Goal: Task Accomplishment & Management: Use online tool/utility

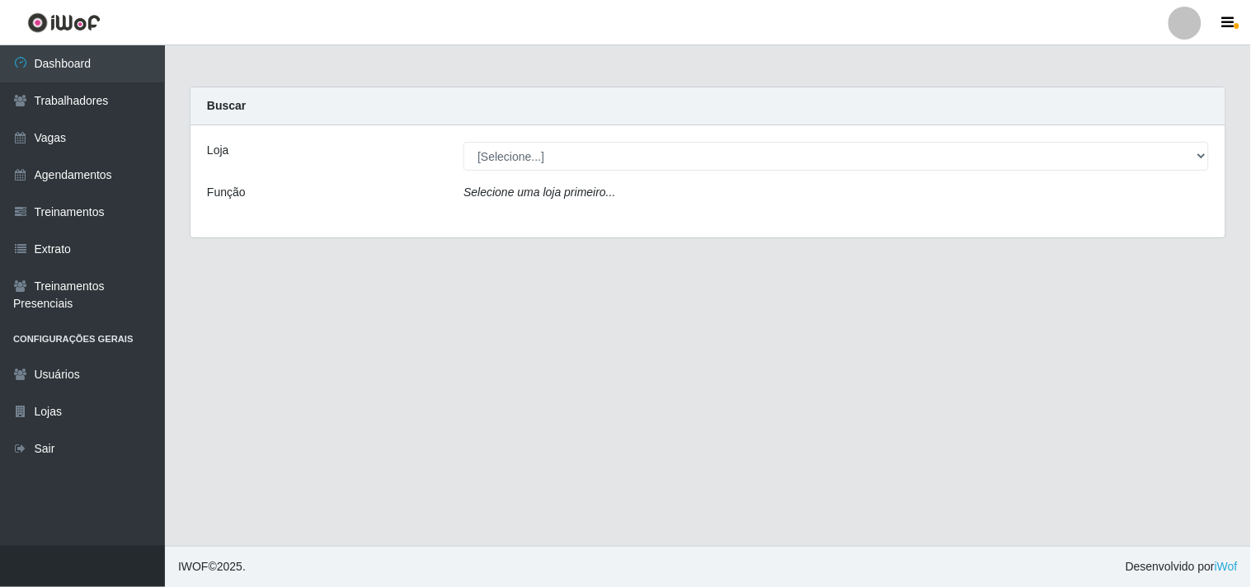
select select "264"
click at [463, 142] on select "[Selecione...] Supermercado Compre Bem - Itabaiana" at bounding box center [835, 156] width 745 height 29
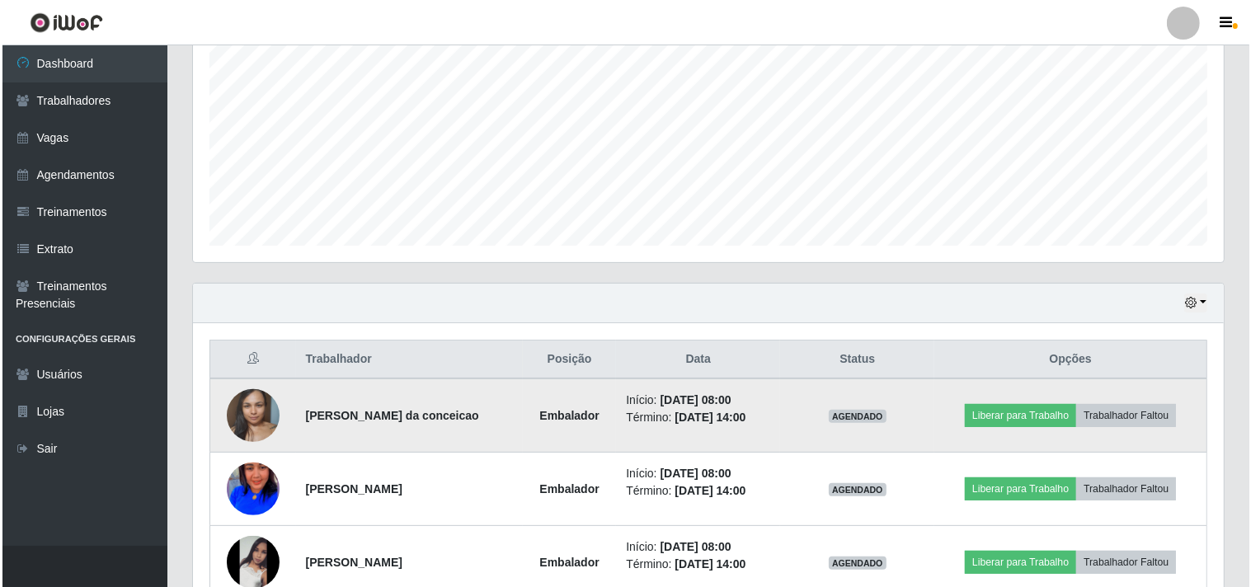
scroll to position [619, 0]
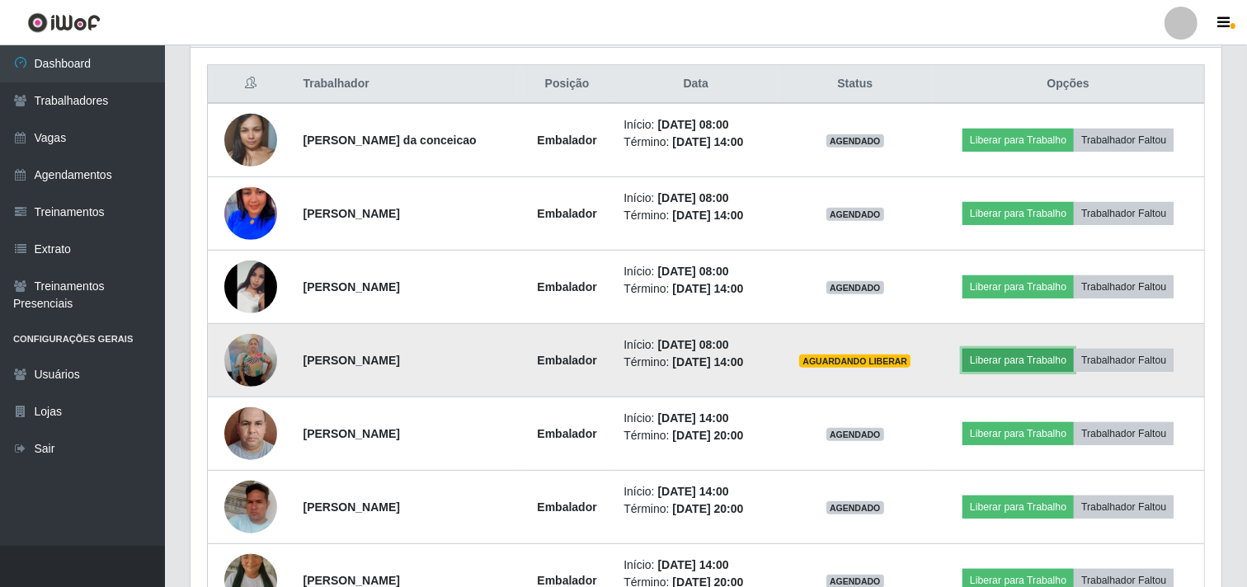
click at [1025, 356] on button "Liberar para Trabalho" at bounding box center [1017, 360] width 111 height 23
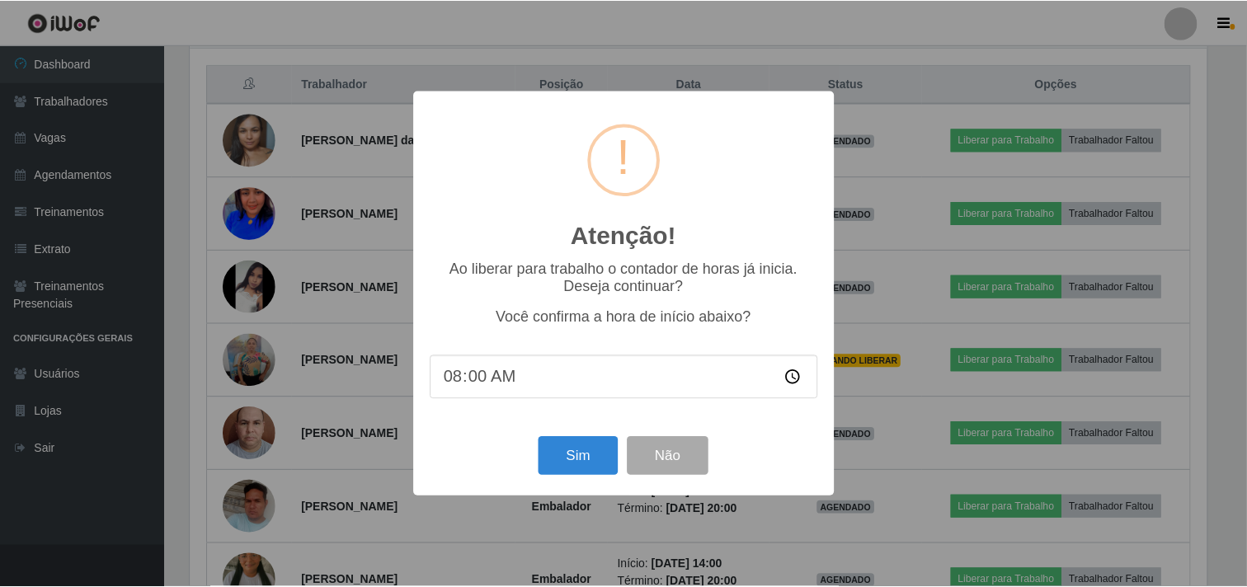
scroll to position [341, 1020]
drag, startPoint x: 588, startPoint y: 456, endPoint x: 641, endPoint y: 430, distance: 59.0
click at [588, 458] on button "Sim" at bounding box center [580, 456] width 80 height 39
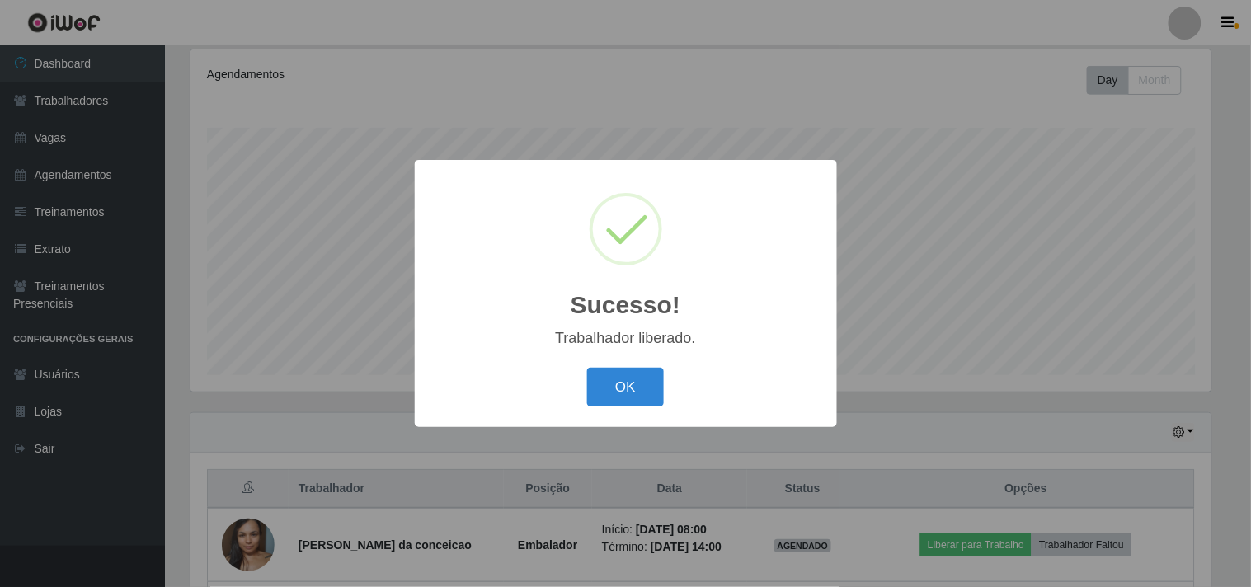
click at [587, 368] on button "OK" at bounding box center [625, 387] width 77 height 39
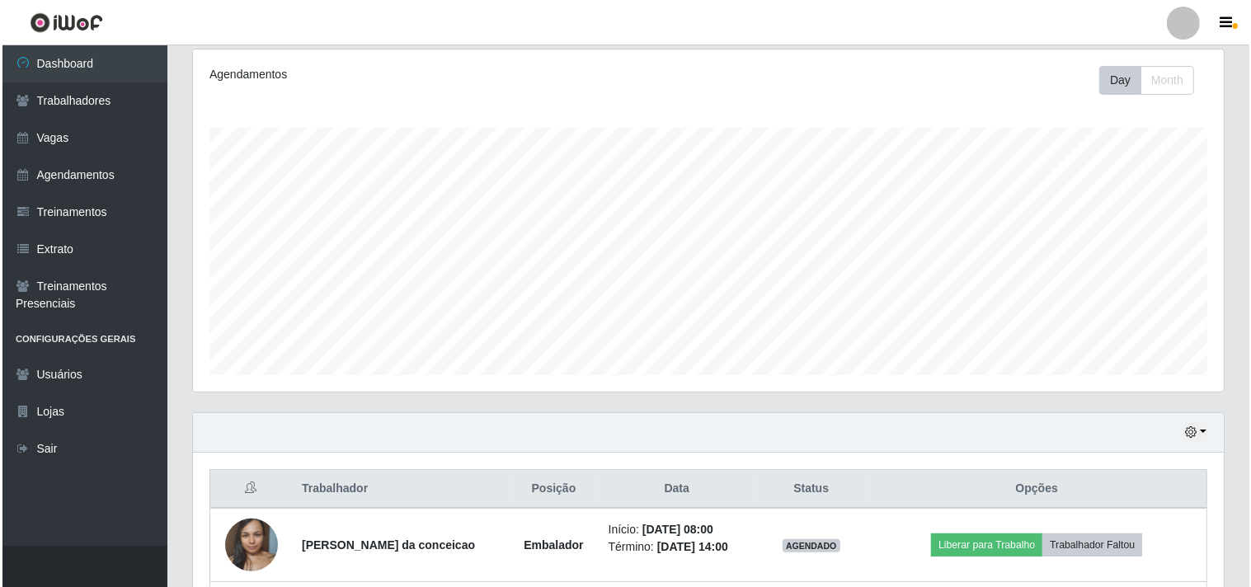
scroll to position [397, 0]
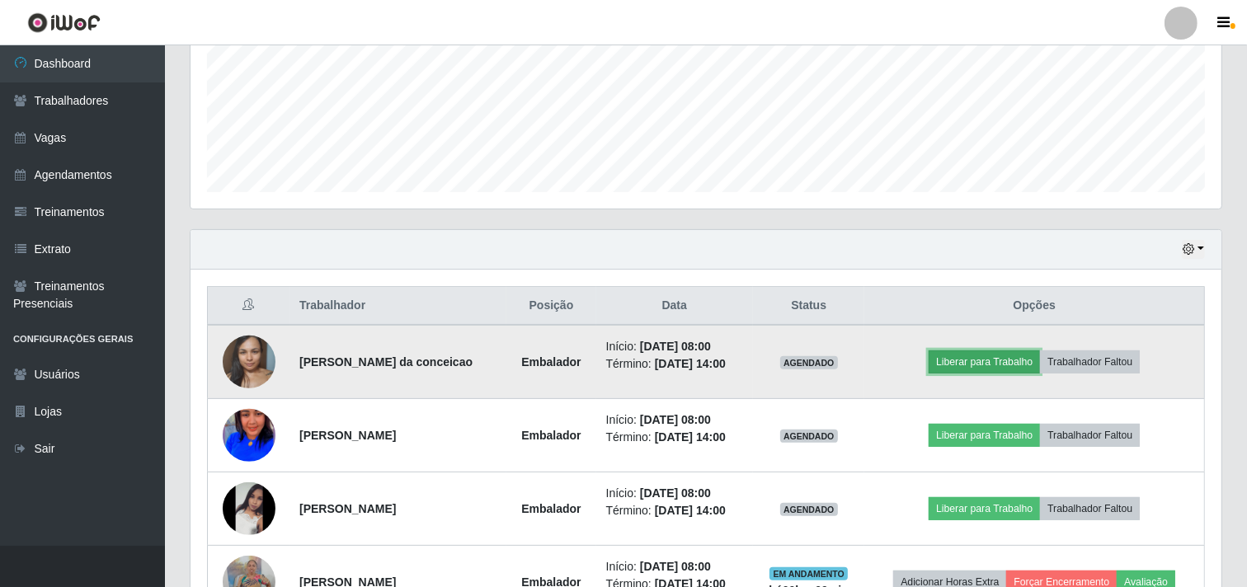
click at [1002, 356] on button "Liberar para Trabalho" at bounding box center [983, 361] width 111 height 23
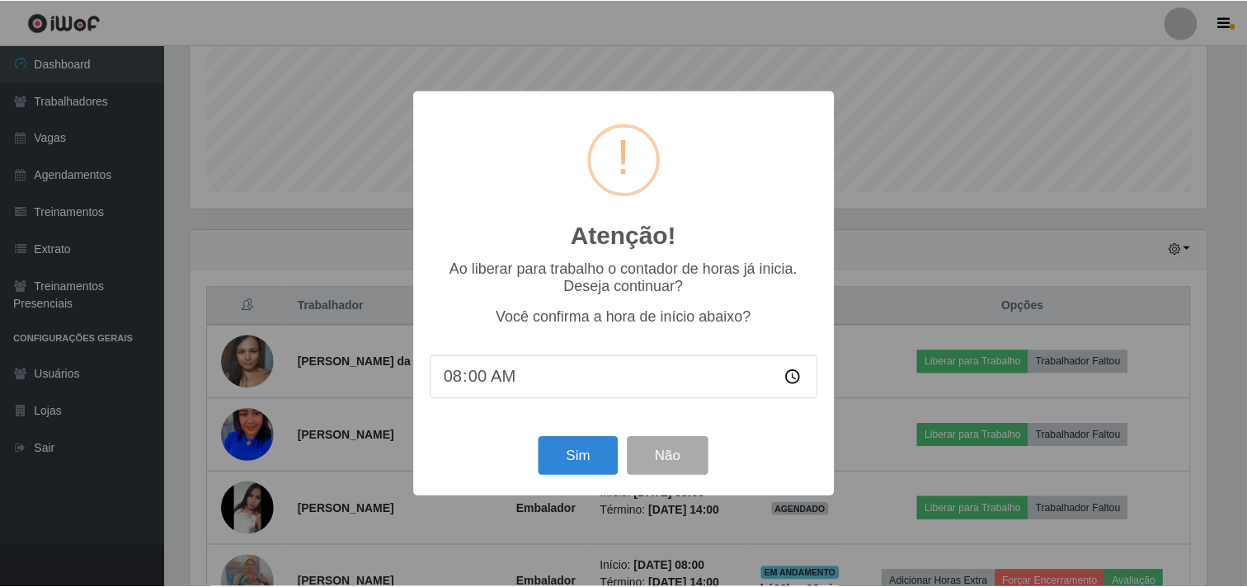
scroll to position [341, 1020]
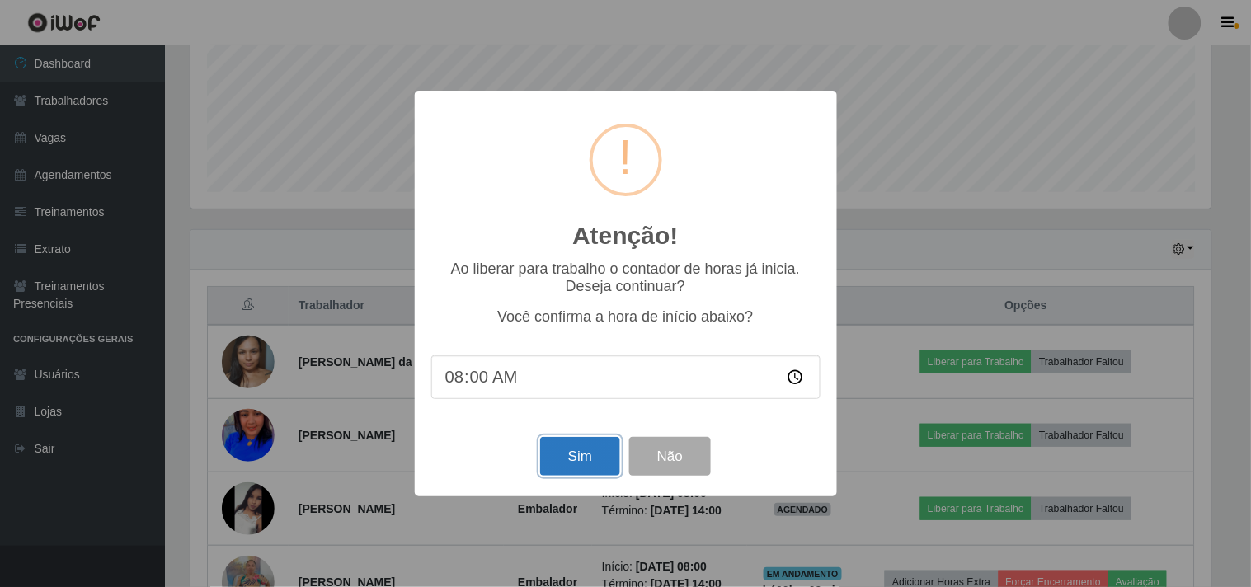
click at [569, 444] on button "Sim" at bounding box center [580, 456] width 80 height 39
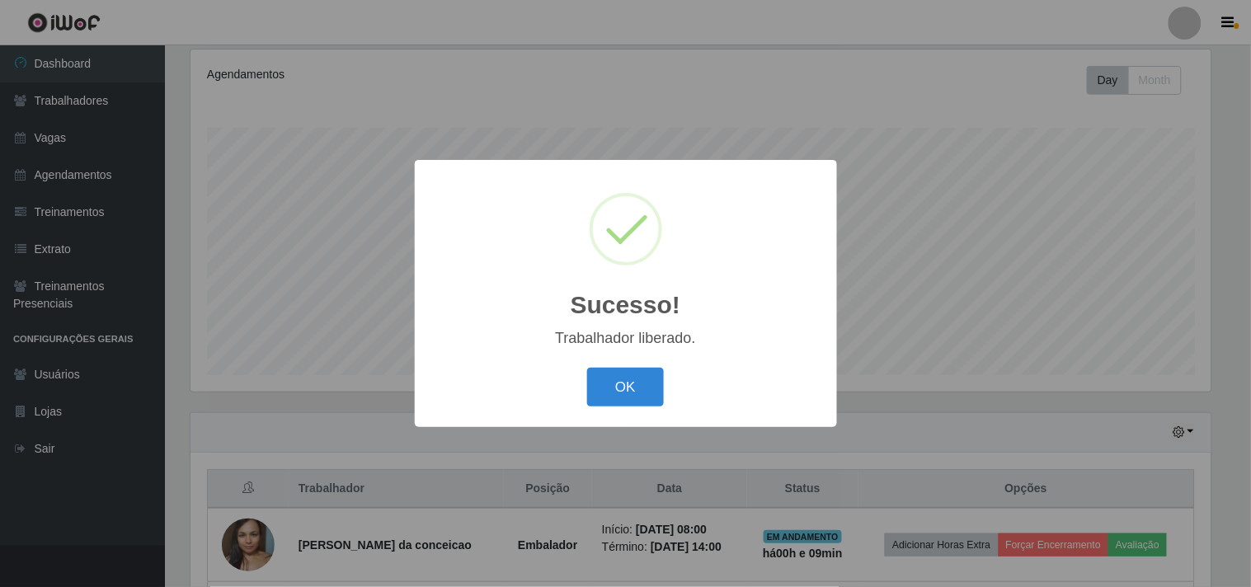
click at [587, 368] on button "OK" at bounding box center [625, 387] width 77 height 39
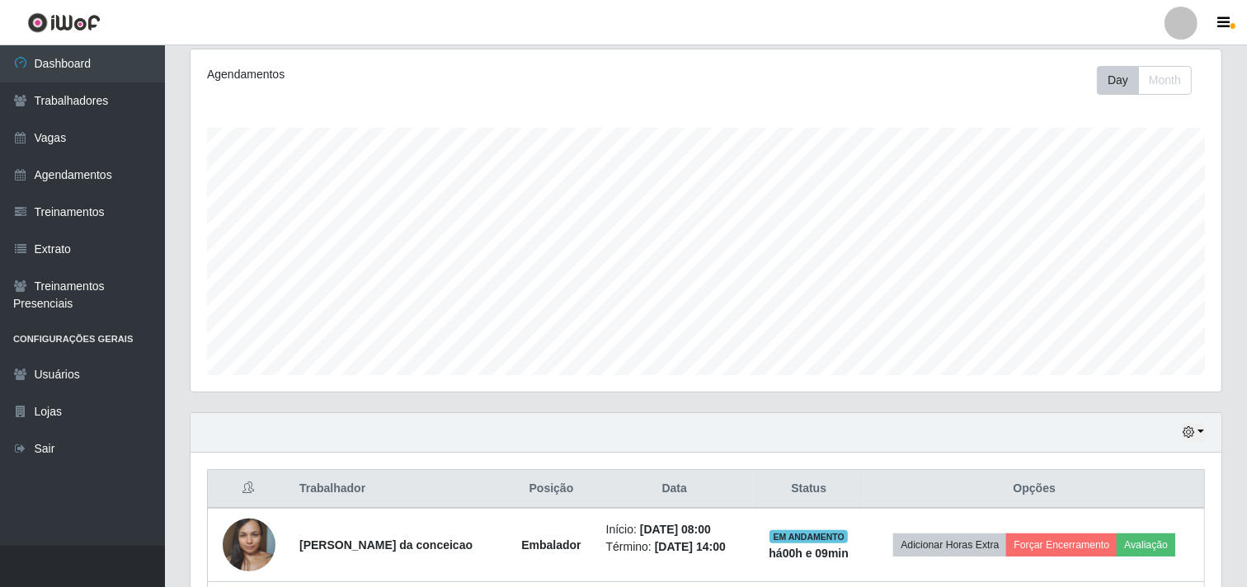
scroll to position [489, 0]
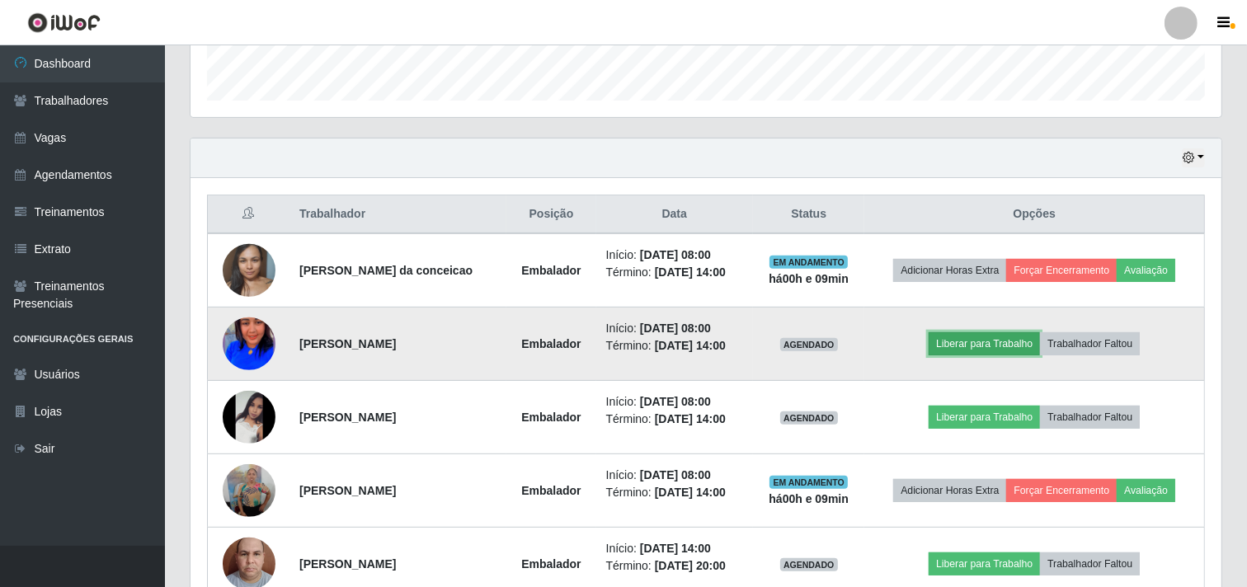
click at [982, 343] on button "Liberar para Trabalho" at bounding box center [983, 343] width 111 height 23
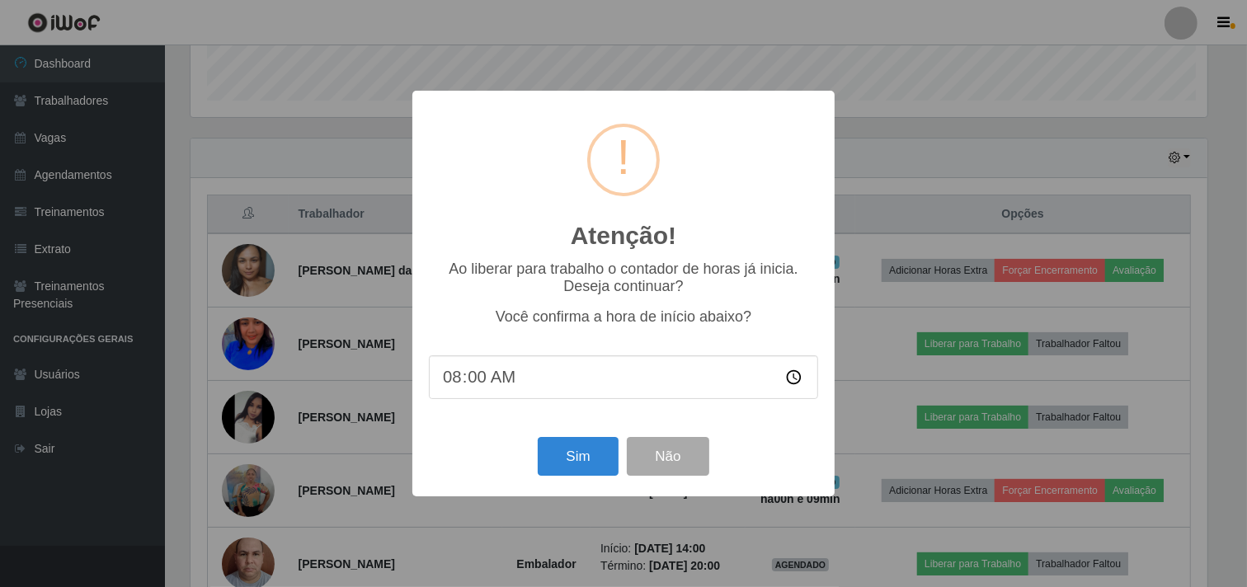
scroll to position [341, 1020]
click at [581, 458] on button "Sim" at bounding box center [580, 456] width 80 height 39
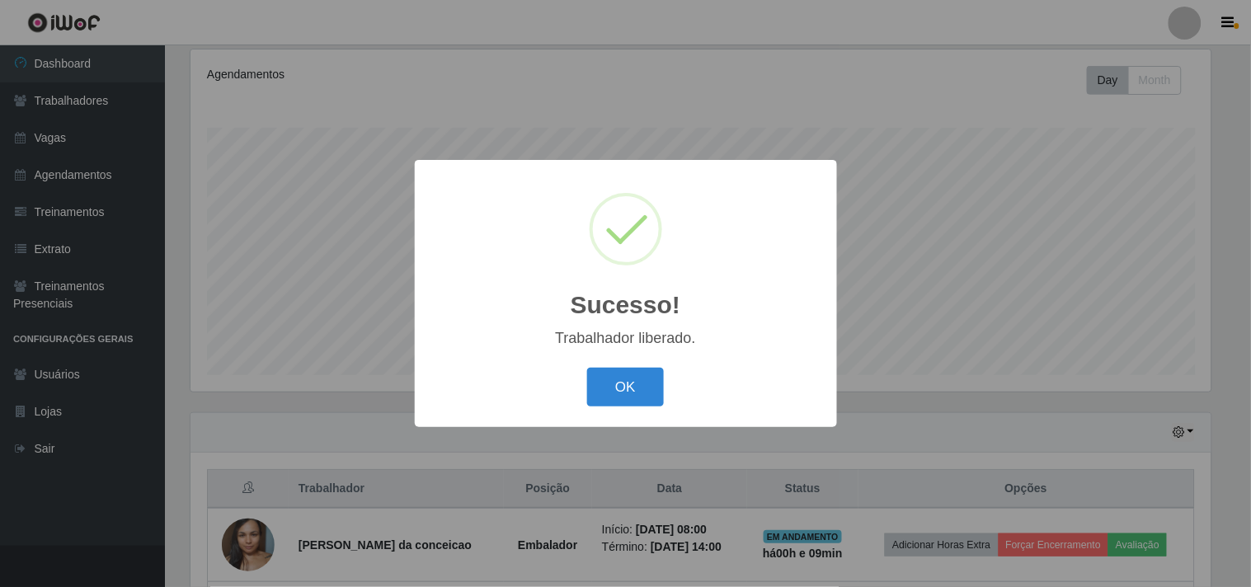
click at [587, 368] on button "OK" at bounding box center [625, 387] width 77 height 39
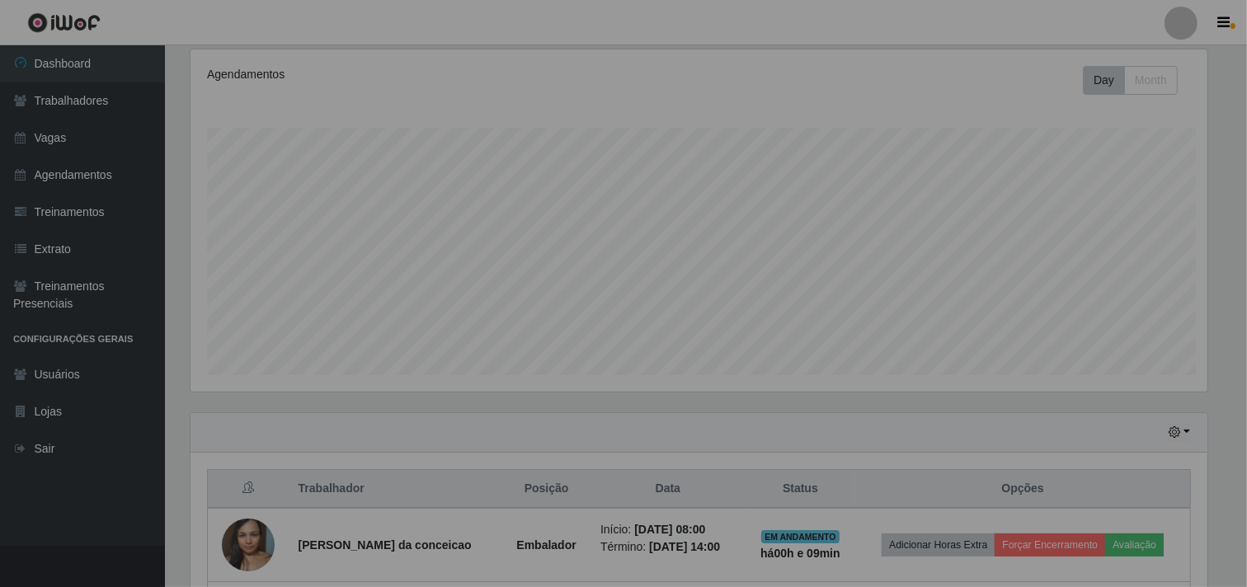
scroll to position [0, 0]
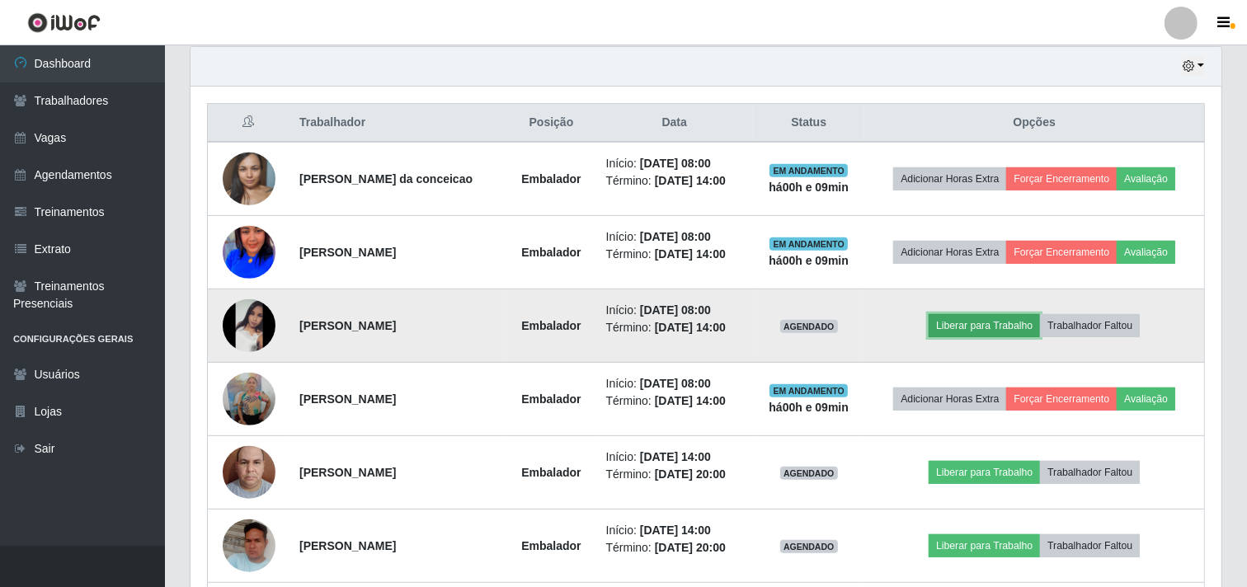
click at [967, 325] on button "Liberar para Trabalho" at bounding box center [983, 325] width 111 height 23
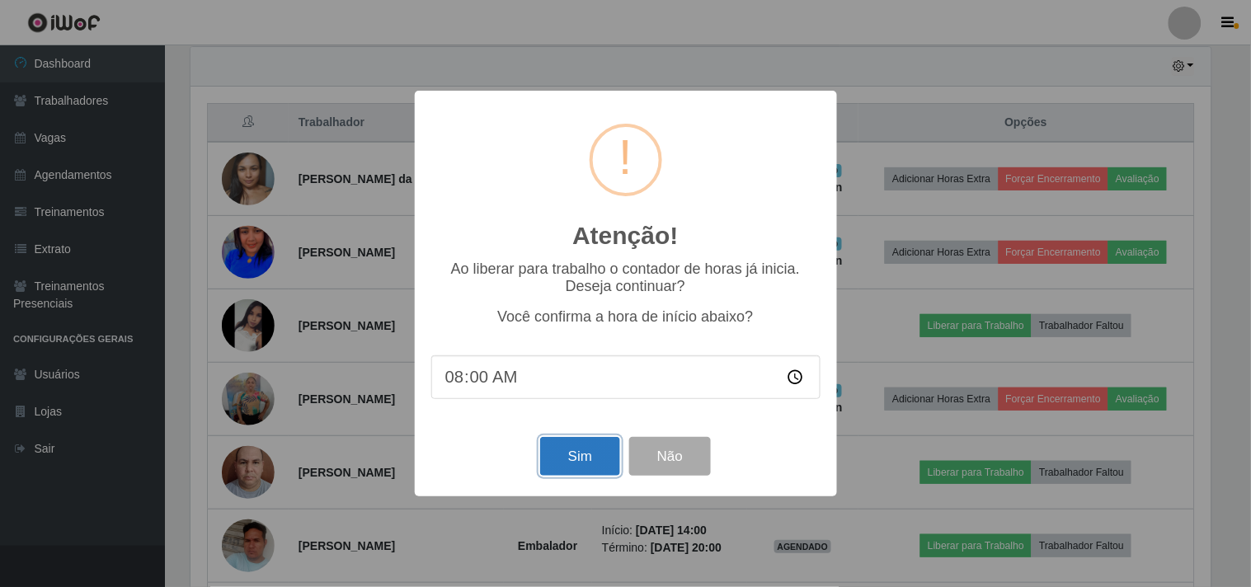
click at [572, 459] on button "Sim" at bounding box center [580, 456] width 80 height 39
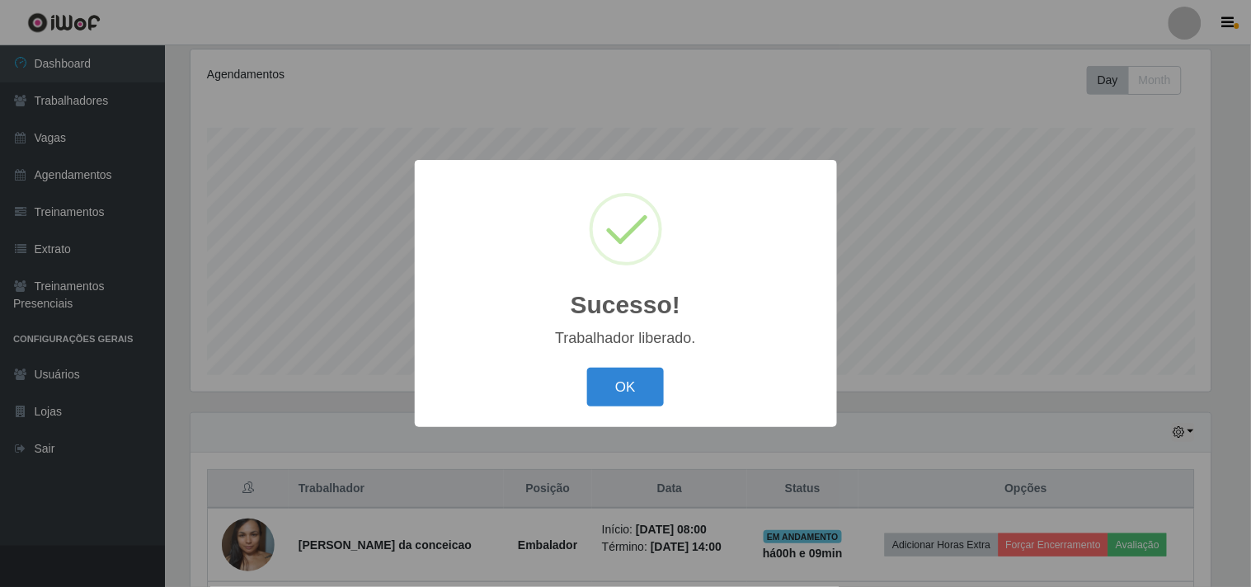
click at [631, 385] on button "OK" at bounding box center [625, 387] width 77 height 39
